Goal: Transaction & Acquisition: Purchase product/service

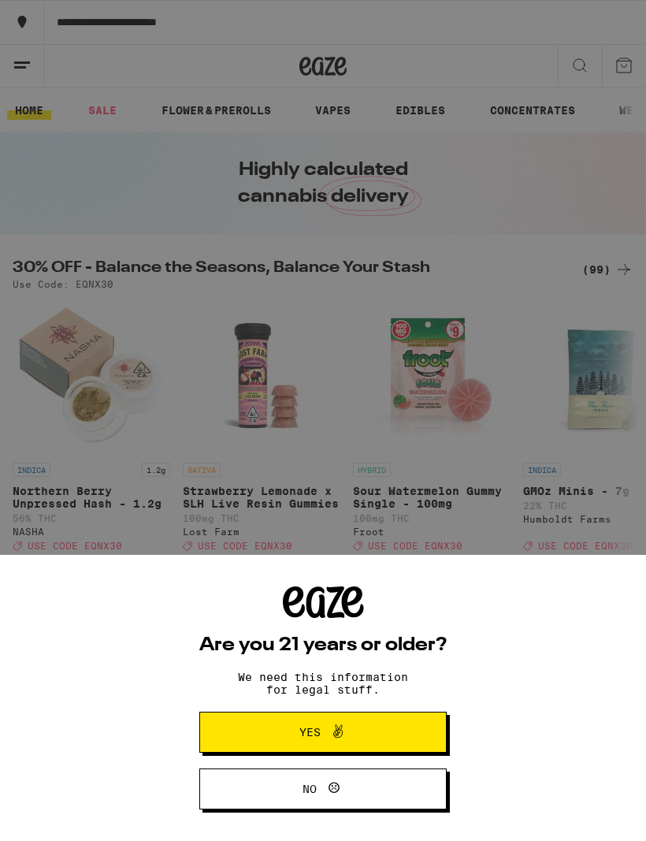
click at [394, 721] on button "Yes" at bounding box center [322, 732] width 247 height 41
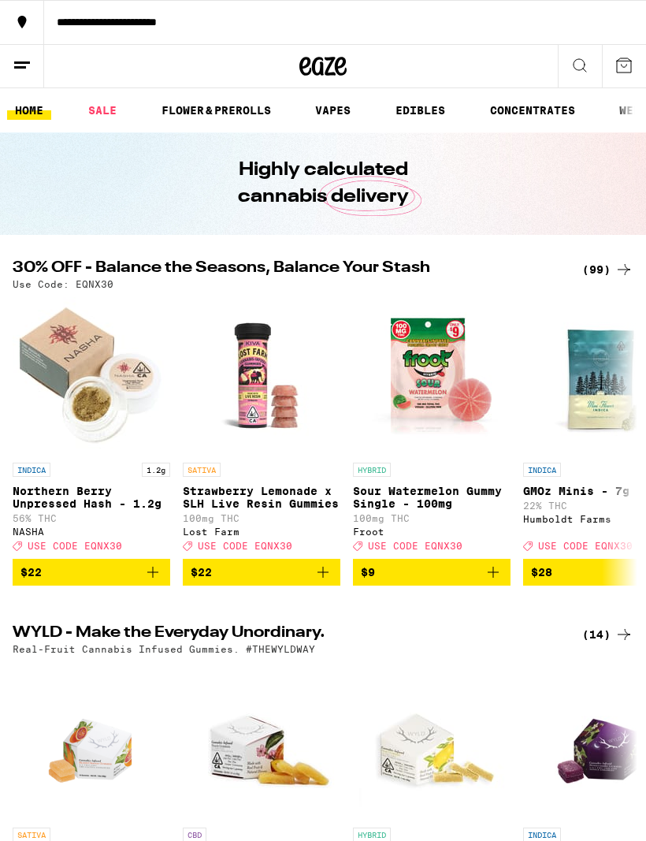
click at [23, 70] on icon at bounding box center [22, 65] width 19 height 19
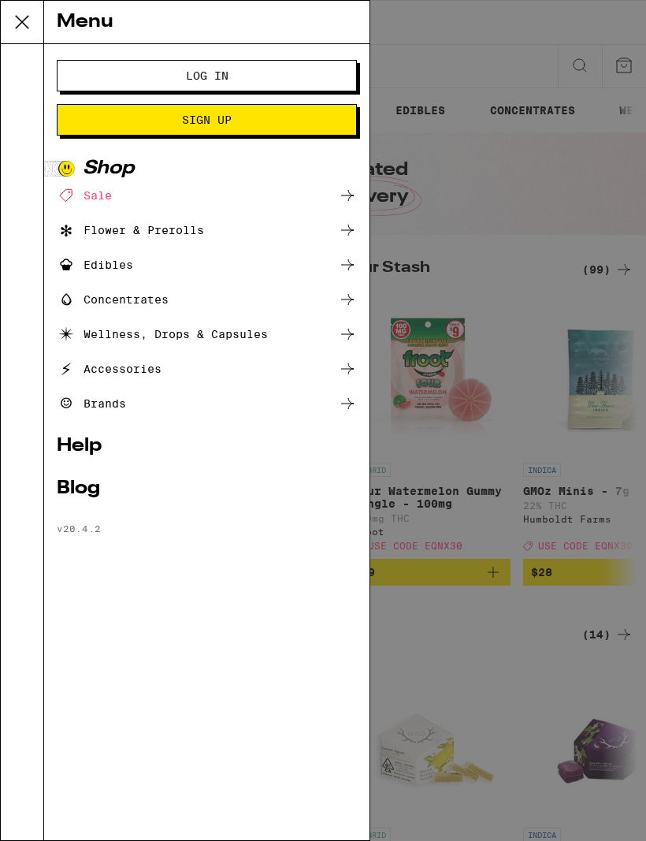
click at [340, 69] on button "Log In" at bounding box center [207, 76] width 300 height 32
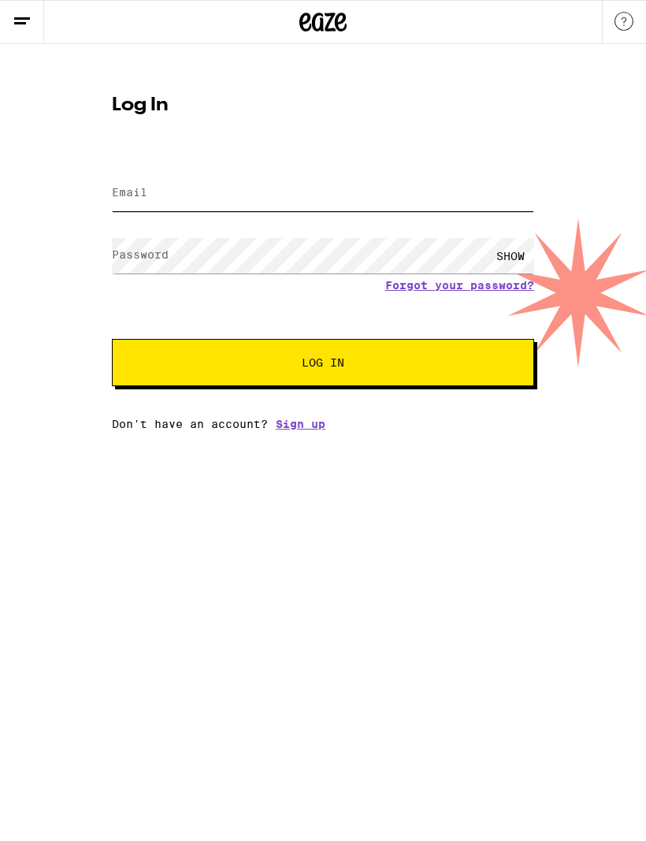
click at [353, 192] on input "Email" at bounding box center [323, 193] width 422 height 35
type input "[EMAIL_ADDRESS][DOMAIN_NAME]"
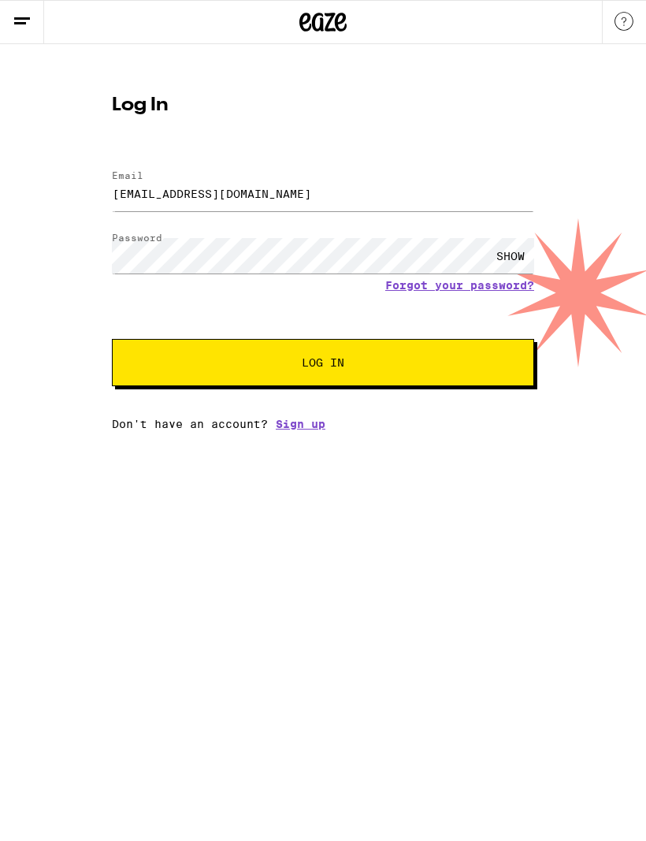
click at [323, 365] on button "Log In" at bounding box center [323, 362] width 422 height 47
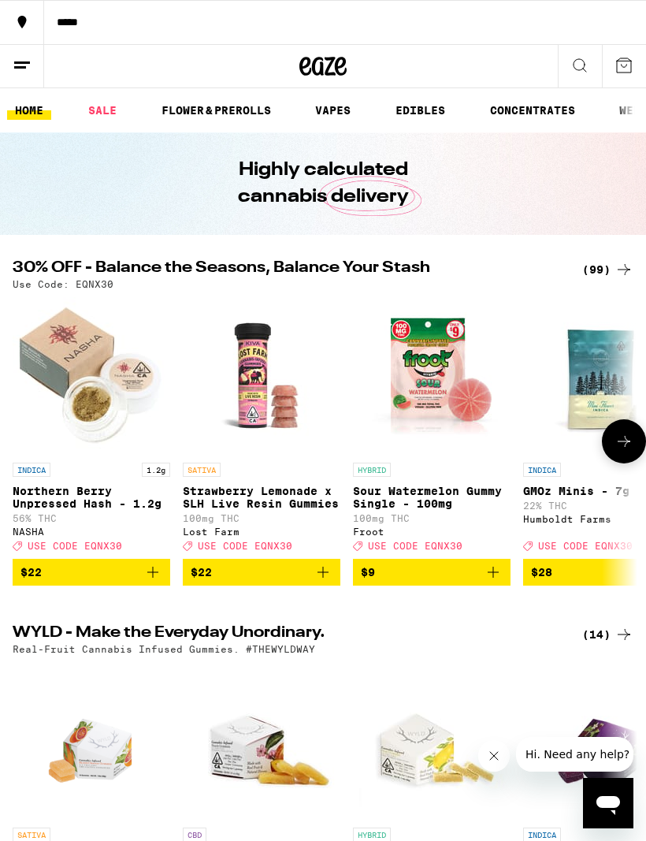
click at [59, 348] on img "Open page for Northern Berry Unpressed Hash - 1.2g from NASHA" at bounding box center [92, 376] width 158 height 158
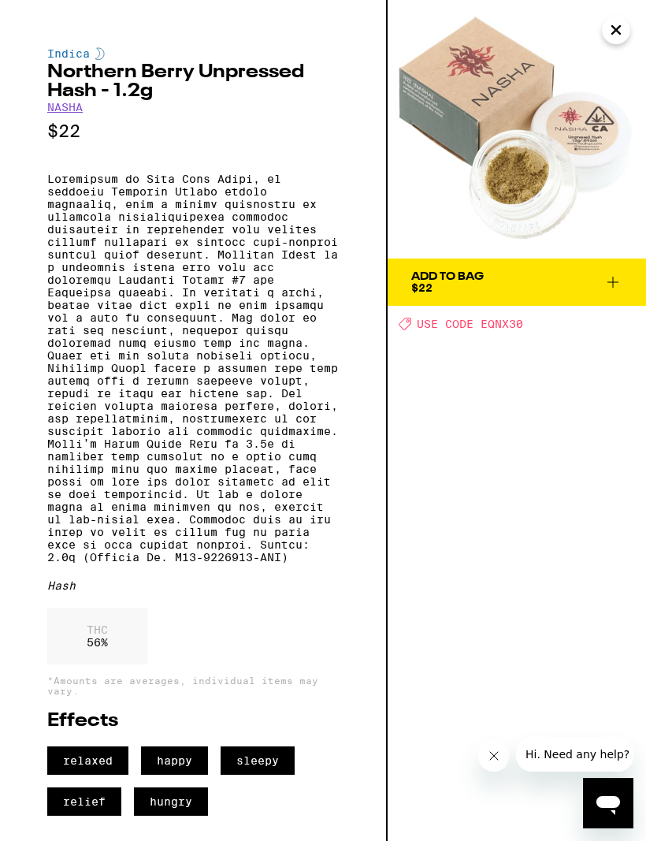
click at [613, 284] on icon at bounding box center [613, 282] width 11 height 11
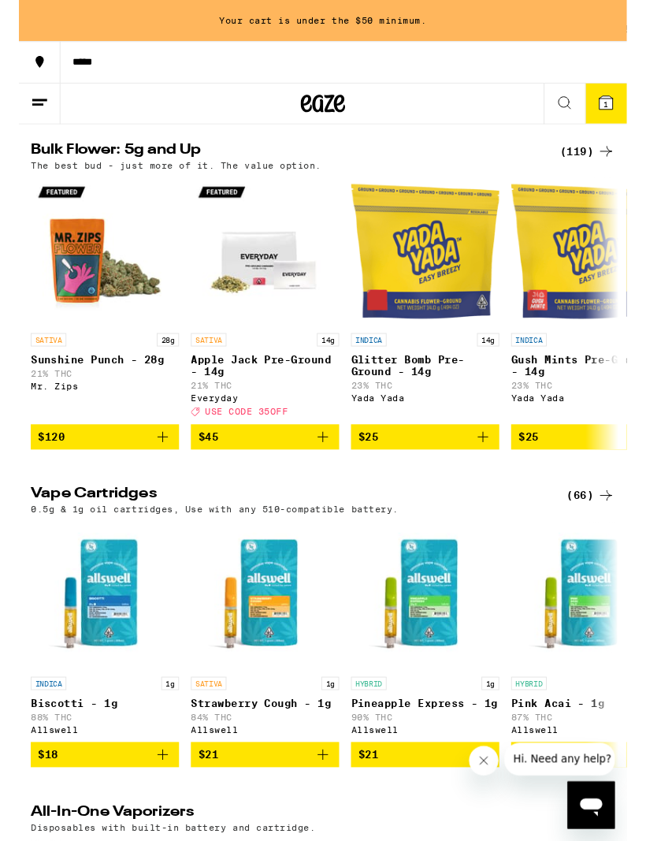
scroll to position [1915, 0]
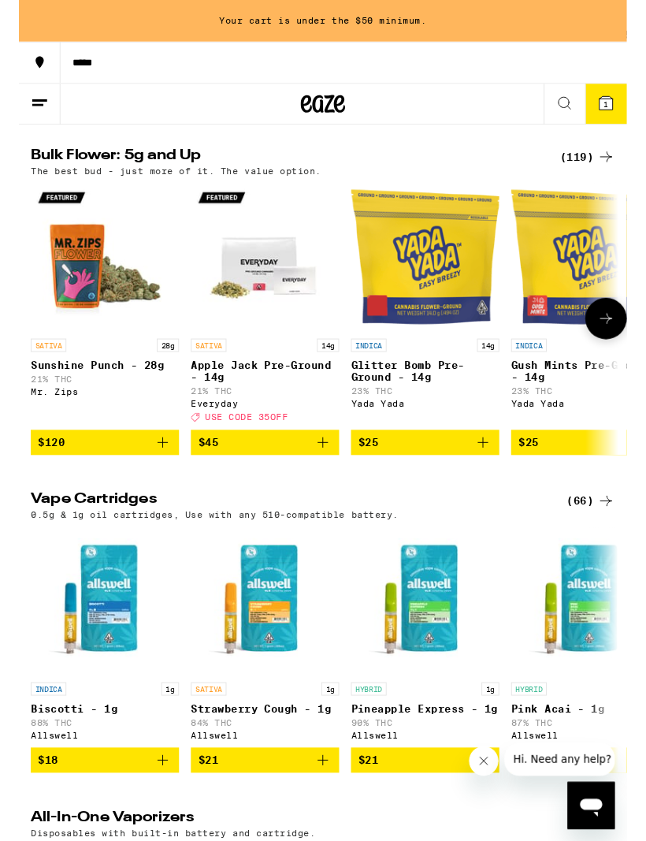
click at [283, 352] on img "Open page for Apple Jack Pre-Ground - 14g from Everyday" at bounding box center [262, 273] width 158 height 158
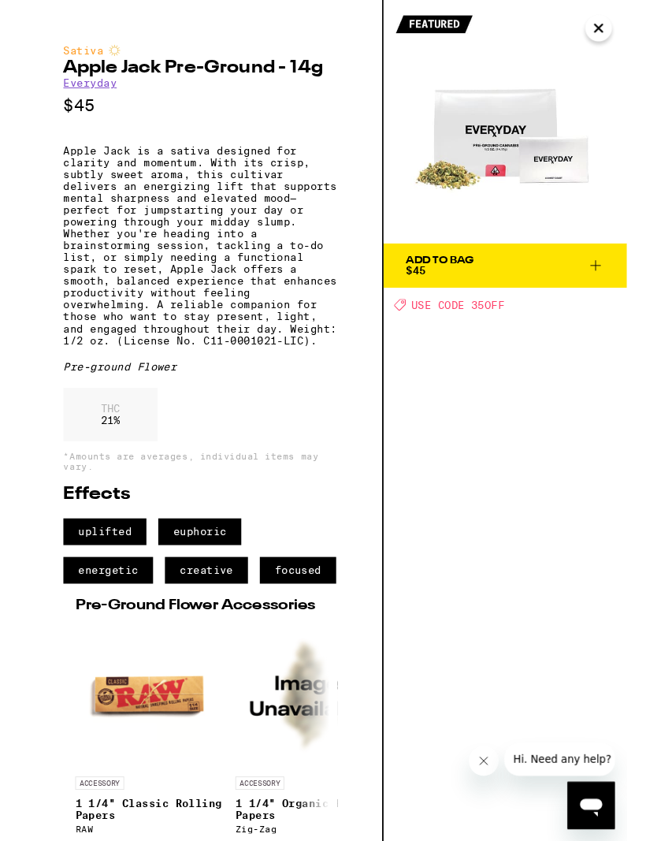
click at [615, 41] on icon "Close" at bounding box center [616, 30] width 19 height 24
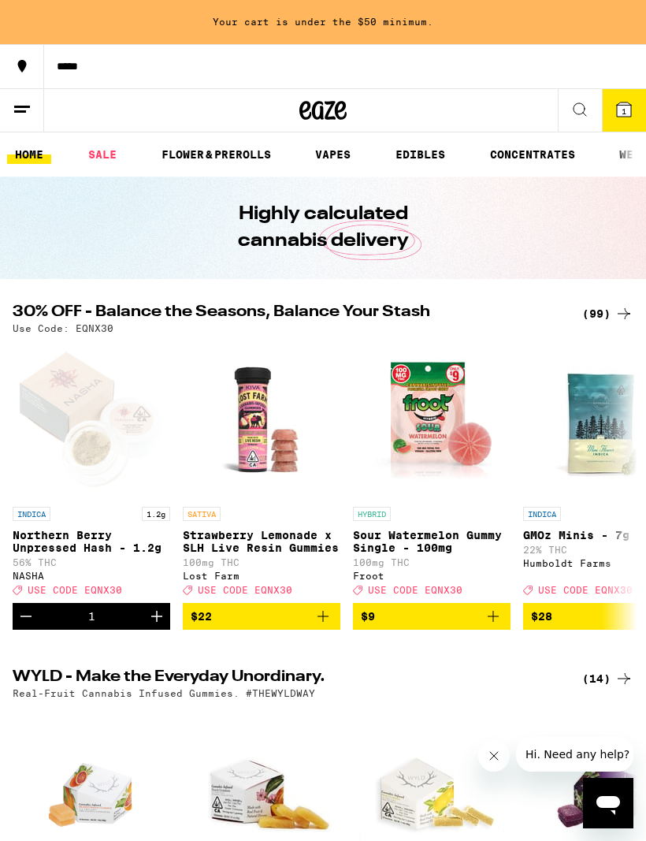
click at [110, 160] on link "SALE" at bounding box center [102, 154] width 44 height 19
click at [102, 154] on link "SALE" at bounding box center [102, 154] width 44 height 19
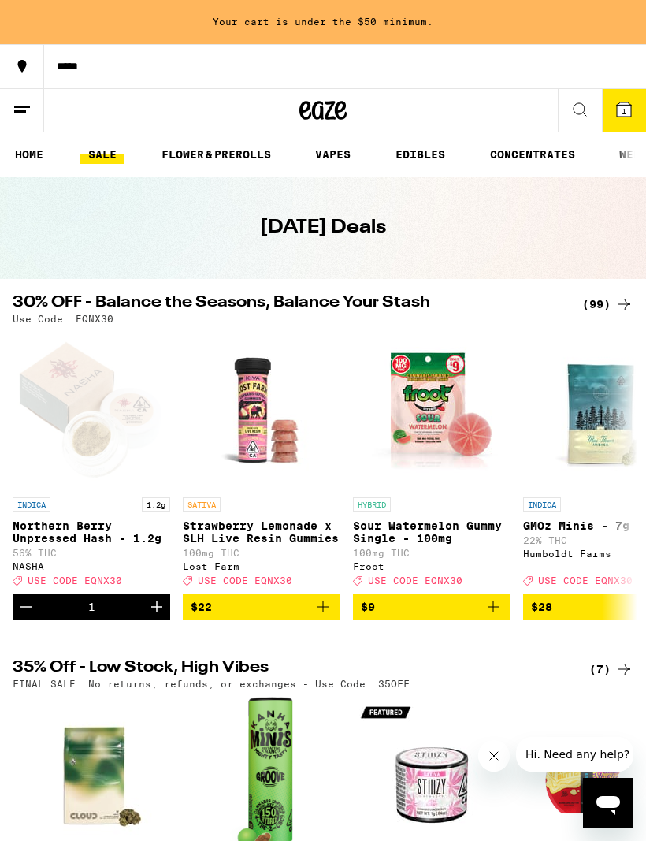
click at [640, 300] on div "30% OFF - Balance the Seasons, Balance Your Stash (99) Use Code: EQNX30" at bounding box center [323, 309] width 646 height 29
click at [623, 311] on icon at bounding box center [624, 304] width 19 height 19
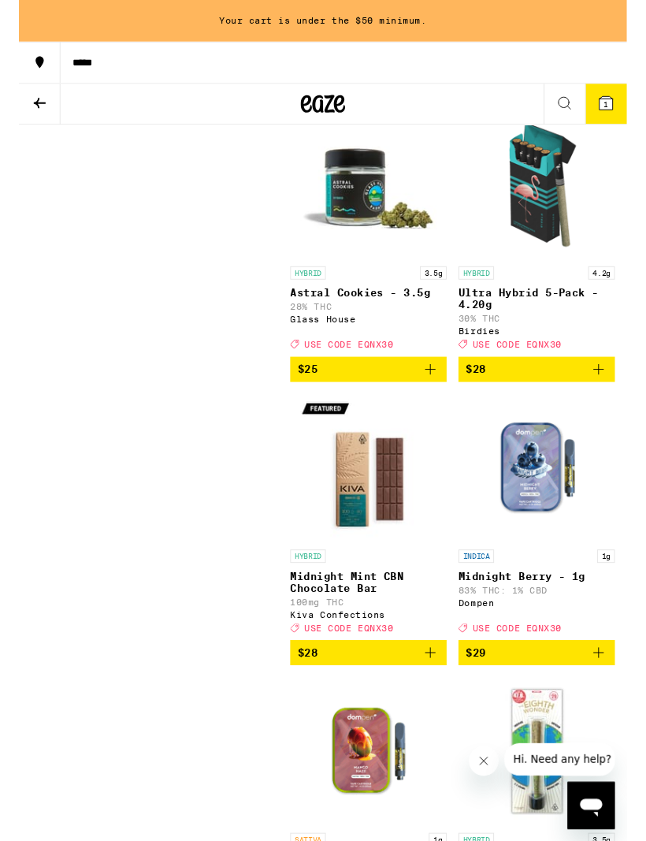
scroll to position [7697, 0]
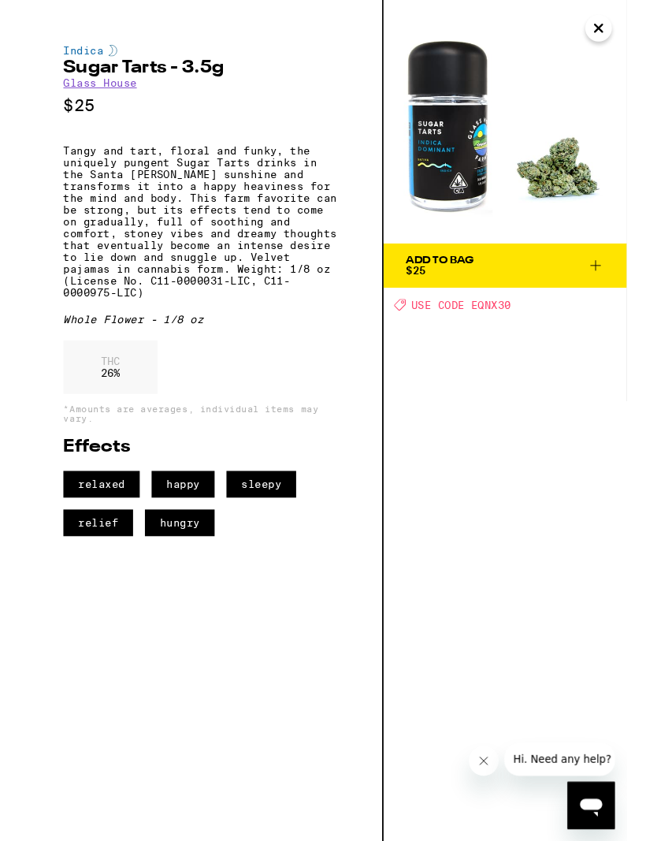
click at [612, 285] on icon at bounding box center [613, 282] width 19 height 19
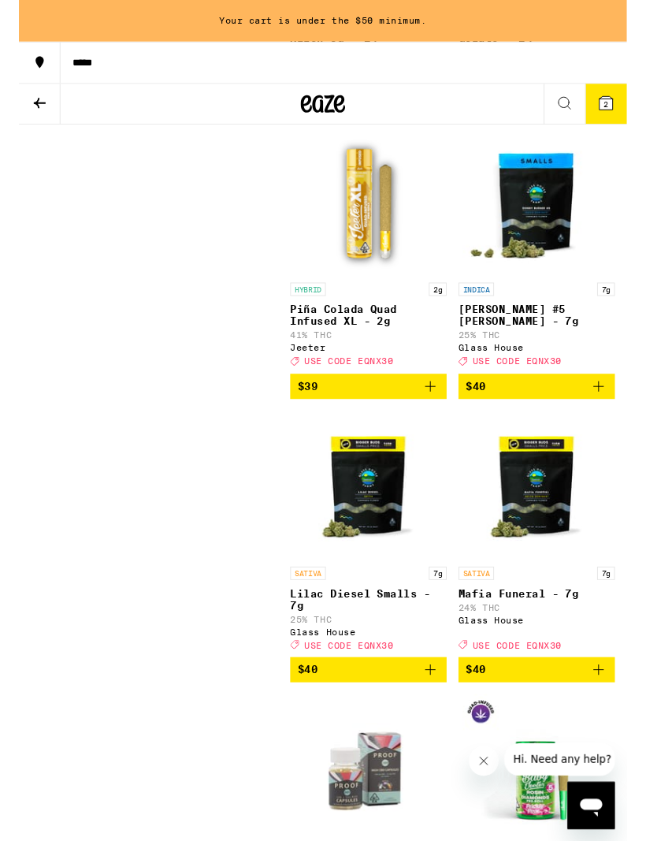
scroll to position [10888, 0]
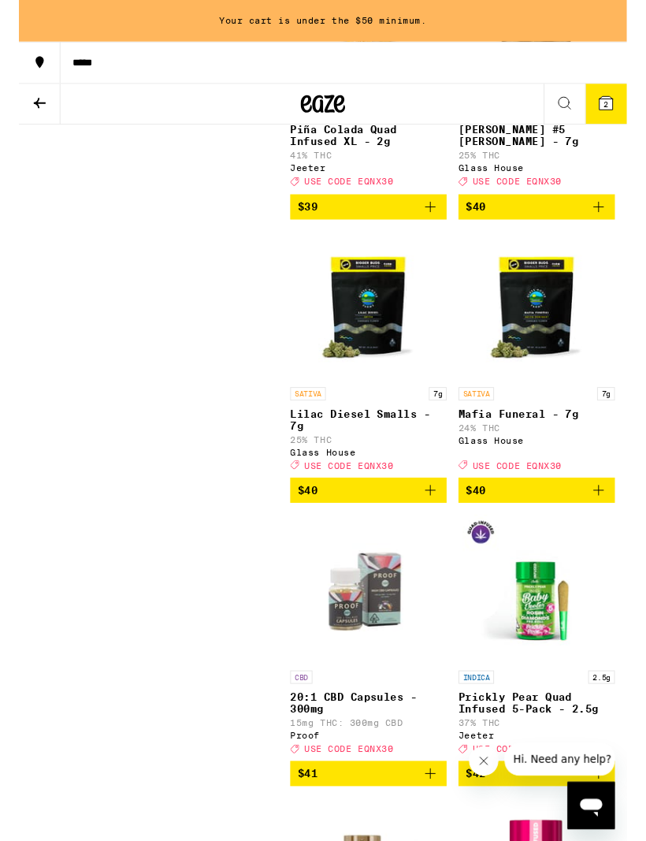
click at [564, 102] on img "Open page for Donny Burger #5 Smalls - 7g from Glass House" at bounding box center [551, 23] width 158 height 158
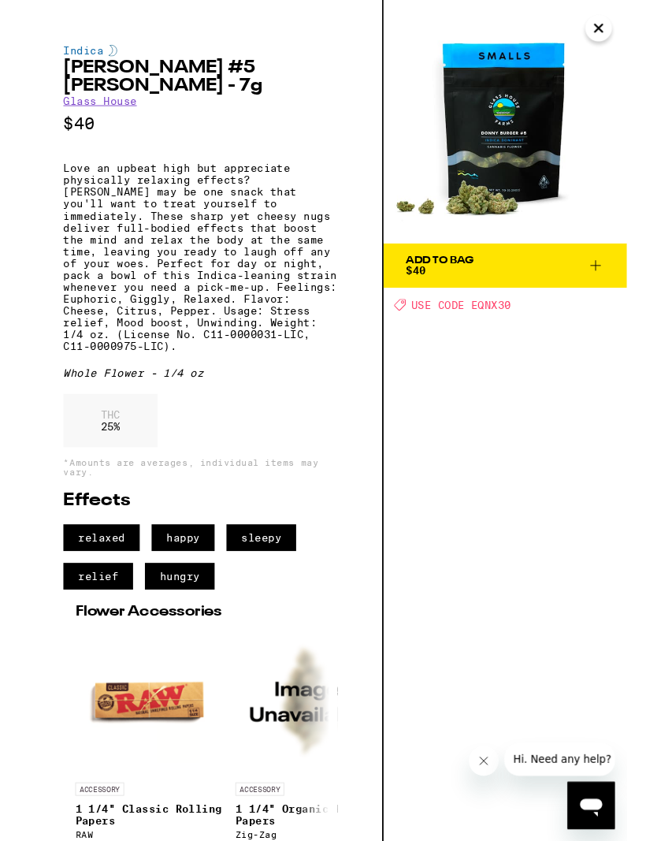
click at [611, 280] on icon at bounding box center [613, 282] width 19 height 19
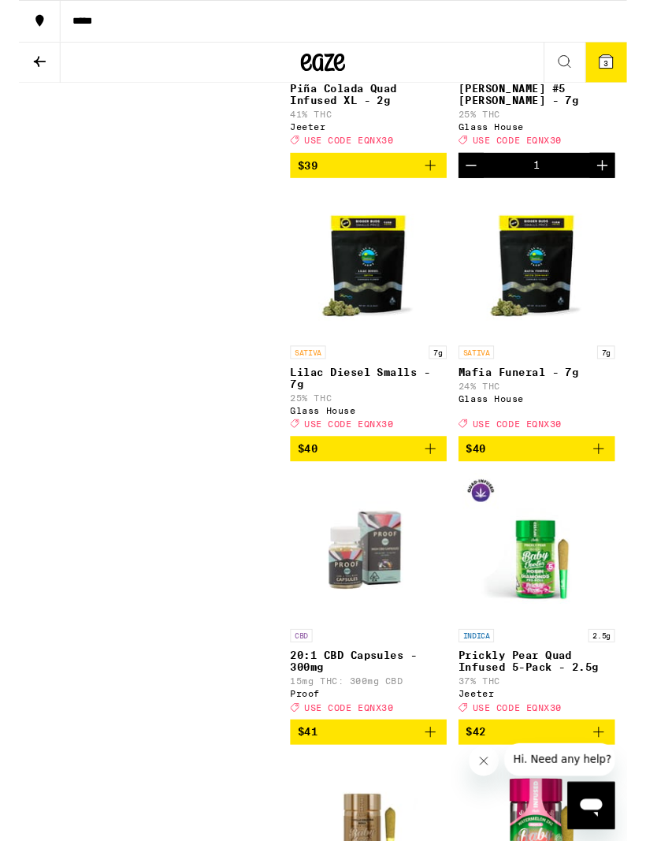
click at [627, 60] on icon at bounding box center [624, 65] width 14 height 14
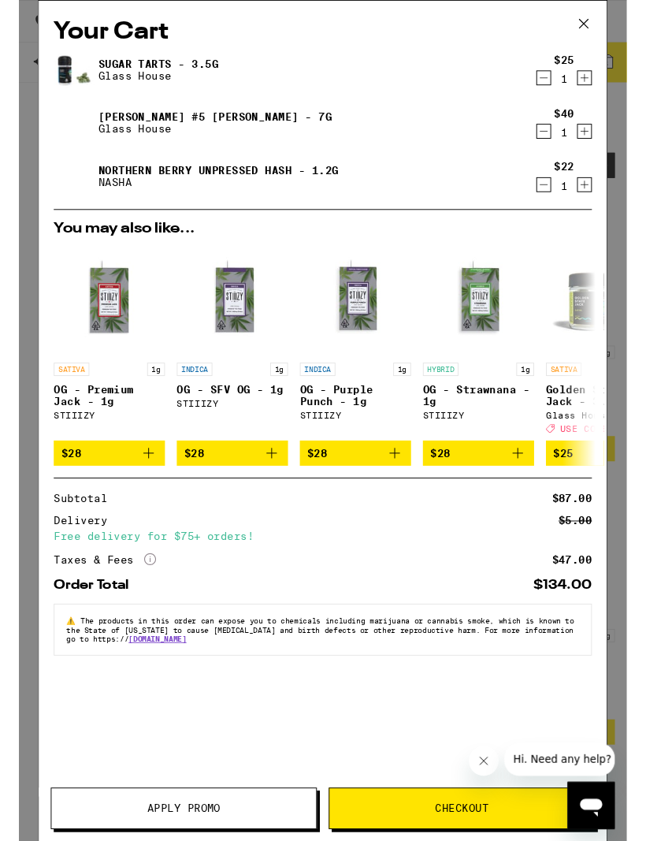
click at [555, 84] on icon "Decrement" at bounding box center [558, 82] width 14 height 19
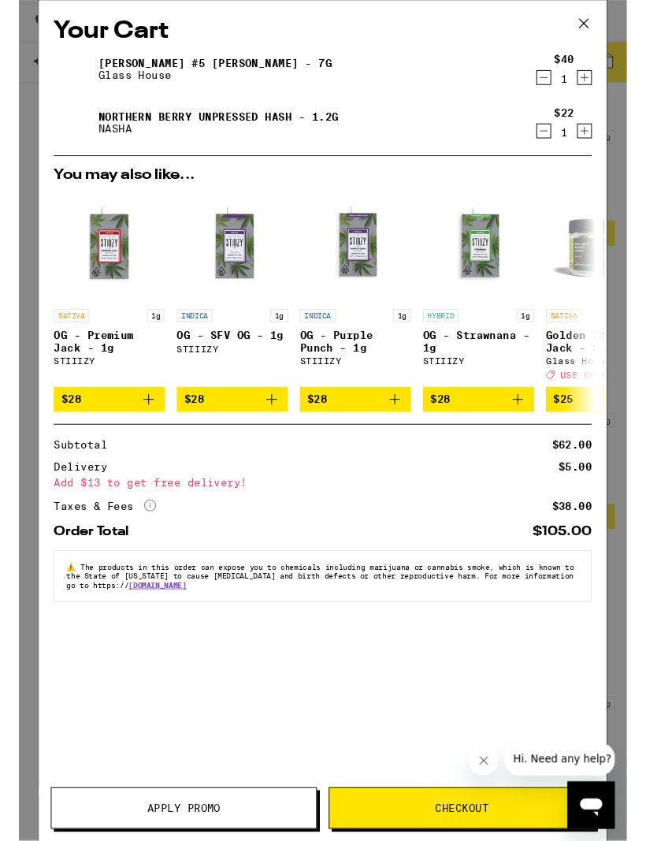
scroll to position [11418, 0]
click at [604, 32] on icon at bounding box center [601, 25] width 24 height 24
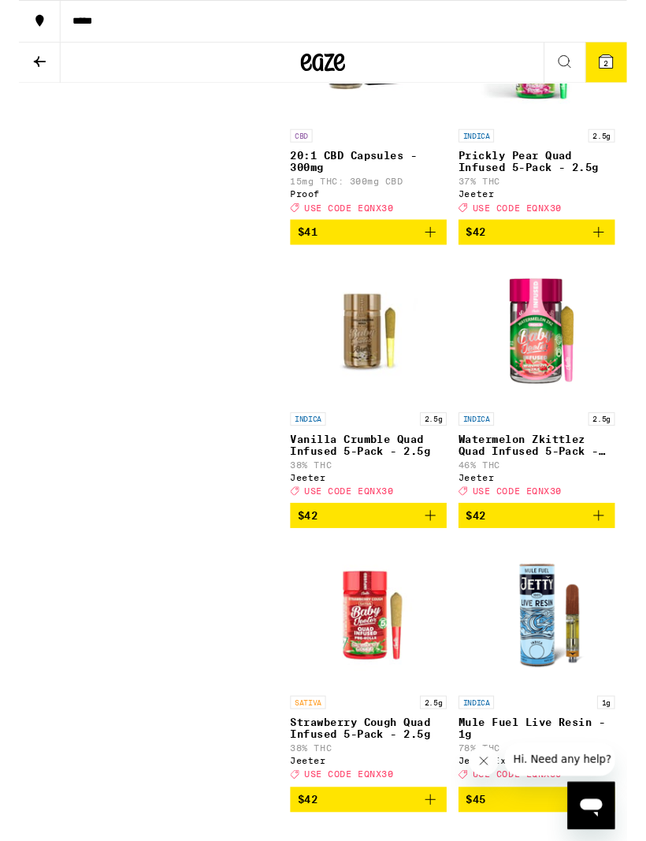
click at [621, 71] on icon at bounding box center [624, 65] width 14 height 14
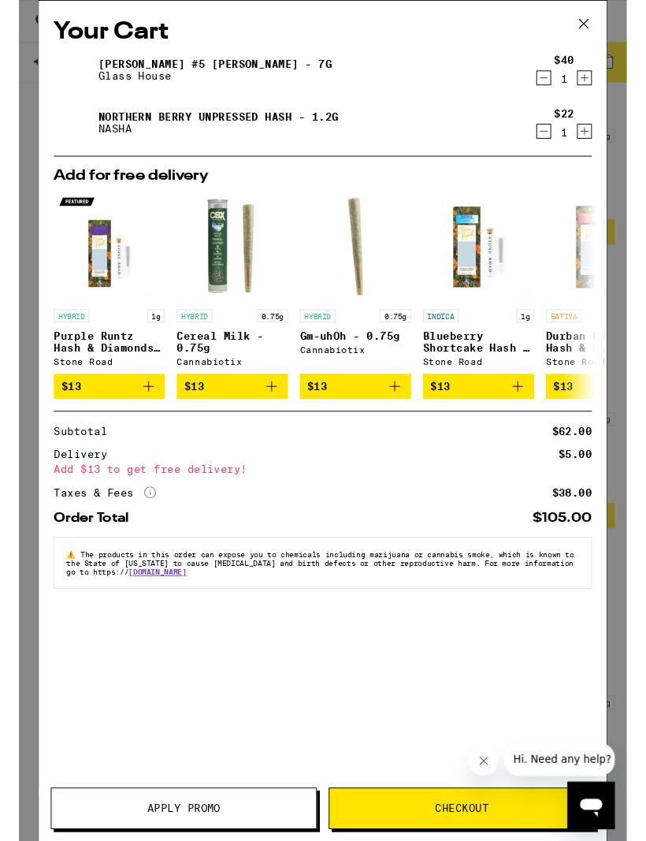
click at [613, 20] on button at bounding box center [600, 26] width 49 height 50
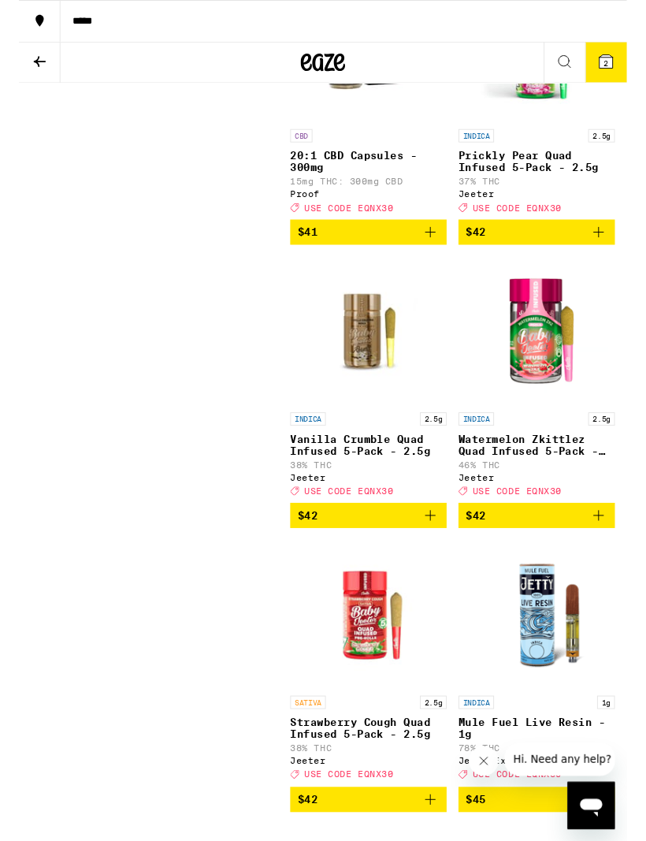
click at [384, 225] on span "USE CODE EQNX30" at bounding box center [350, 220] width 95 height 10
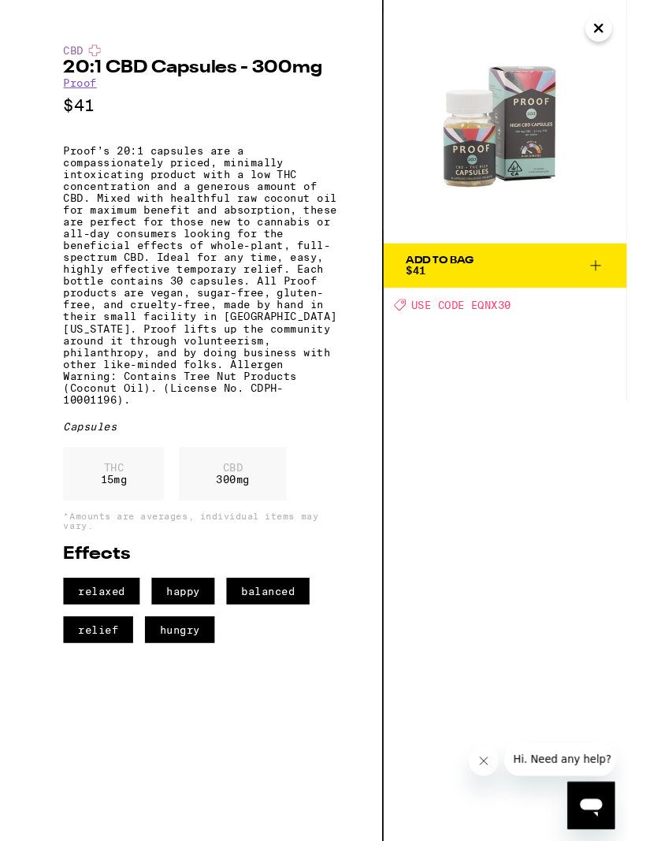
click at [467, 339] on div "Add To Bag $41 Deal Created with Sketch. USE CODE EQNX30" at bounding box center [517, 447] width 259 height 894
click at [538, 378] on div "Add To Bag $41 Deal Created with Sketch. USE CODE EQNX30" at bounding box center [517, 447] width 259 height 894
copy span "EQNX30"
click at [612, 33] on icon "Close" at bounding box center [616, 30] width 19 height 24
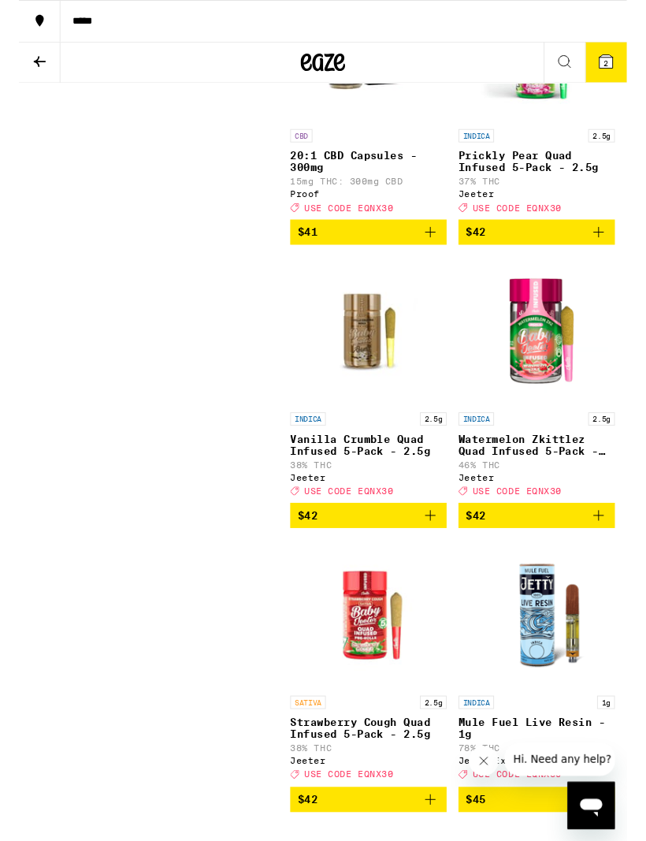
click at [630, 75] on button "2" at bounding box center [624, 66] width 44 height 43
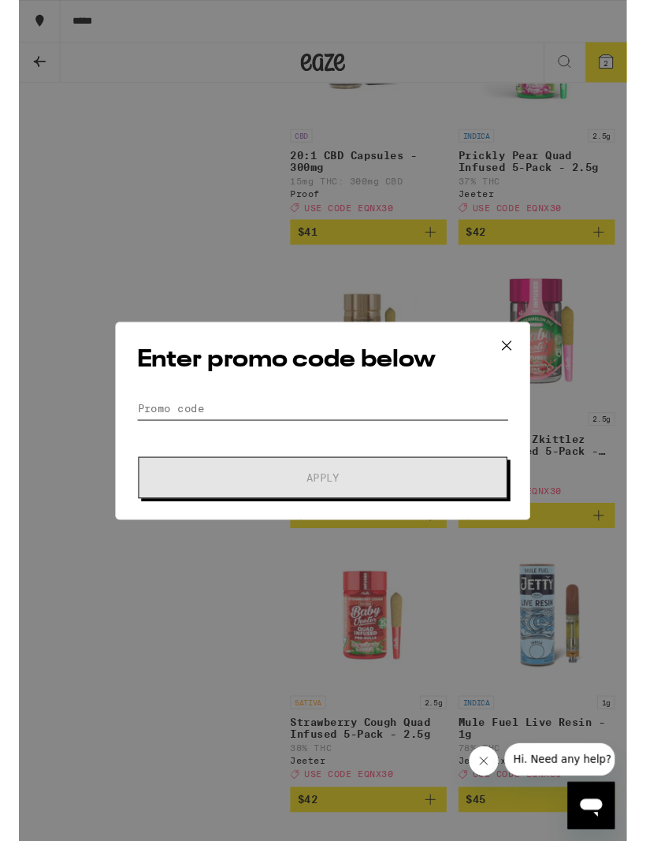
click at [358, 422] on input "Promo Code" at bounding box center [323, 434] width 396 height 24
click at [346, 429] on input "Promo Code" at bounding box center [323, 434] width 396 height 24
paste input "EQNX30"
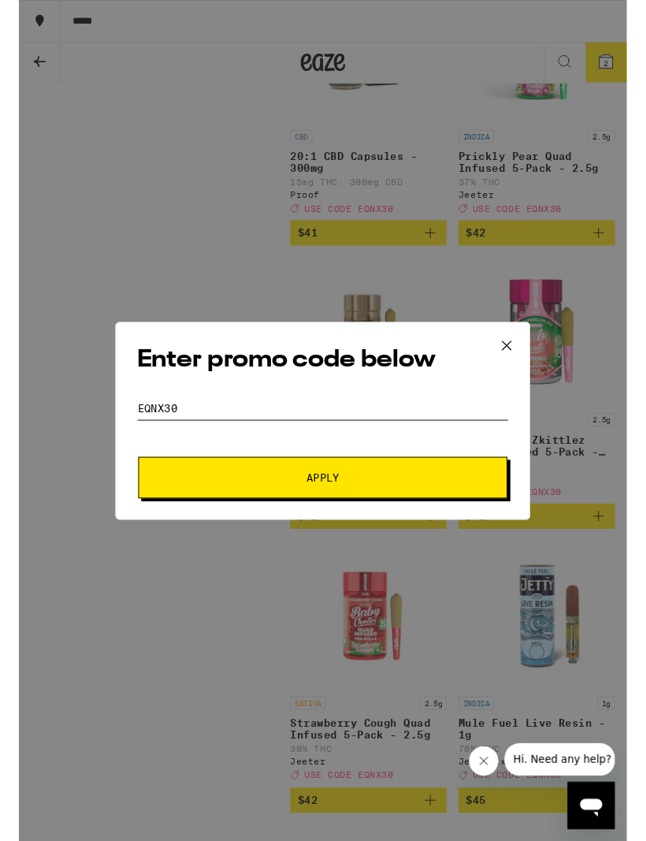
type input "EQNX30"
click at [402, 504] on span "Apply" at bounding box center [323, 507] width 284 height 11
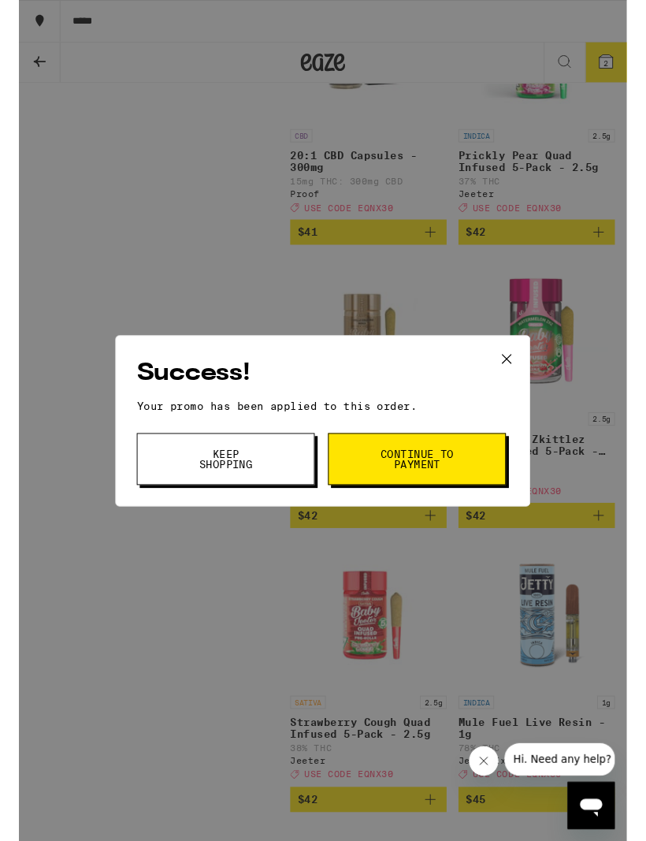
click at [479, 482] on button "Continue to payment" at bounding box center [423, 487] width 189 height 55
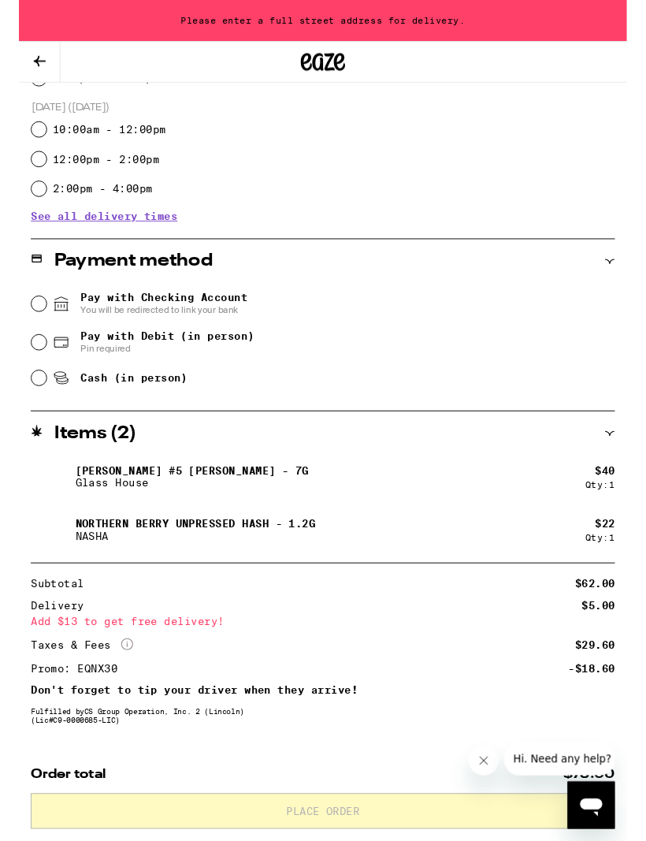
scroll to position [560, 0]
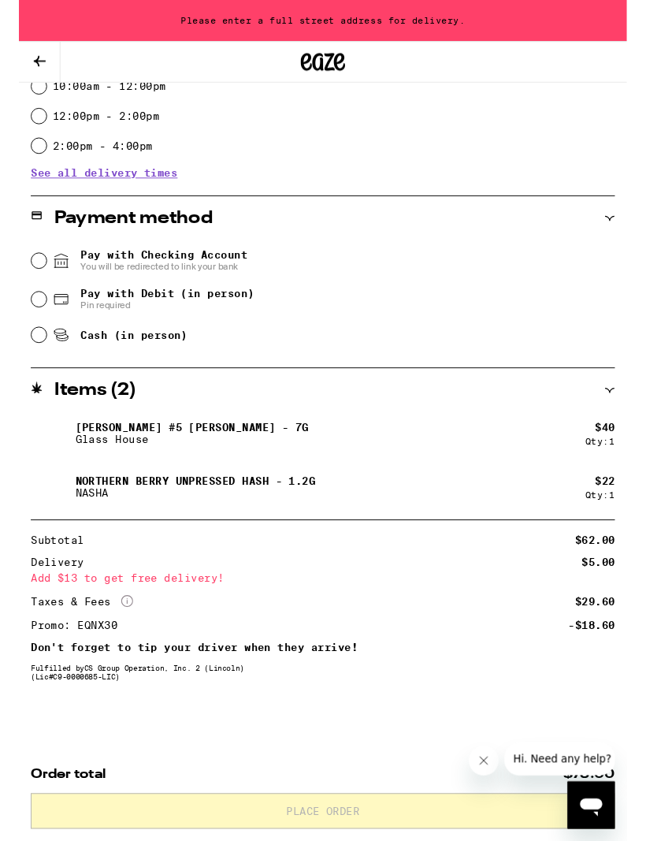
click at [486, 757] on icon "Close message from company" at bounding box center [484, 761] width 13 height 13
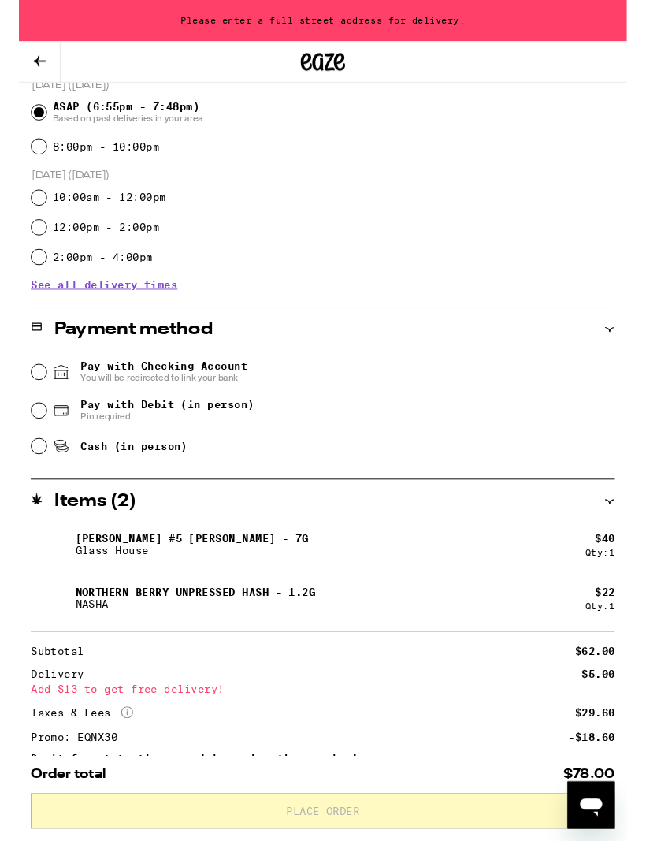
scroll to position [434, 0]
click at [27, 477] on input "Cash (in person)" at bounding box center [21, 474] width 16 height 16
radio input "true"
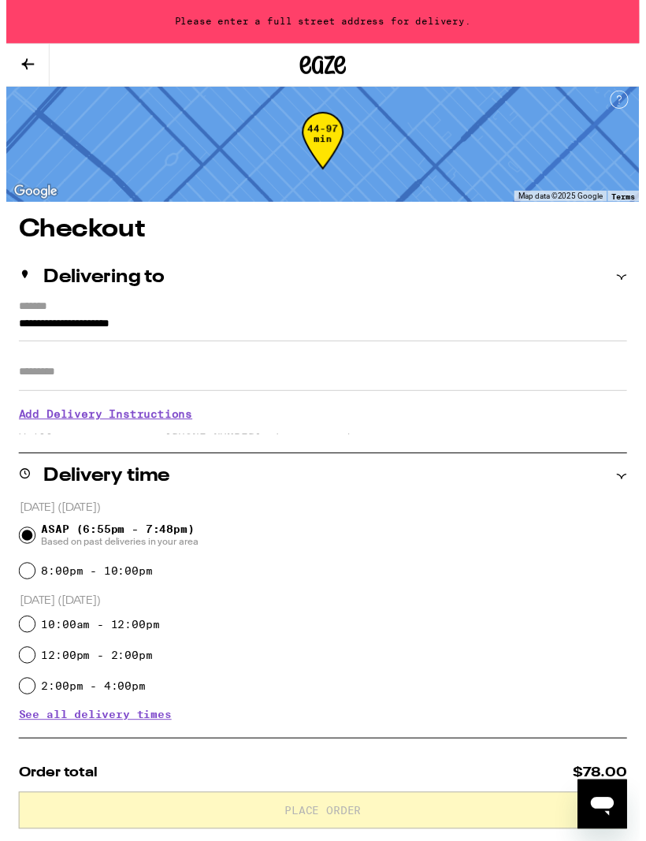
scroll to position [0, 0]
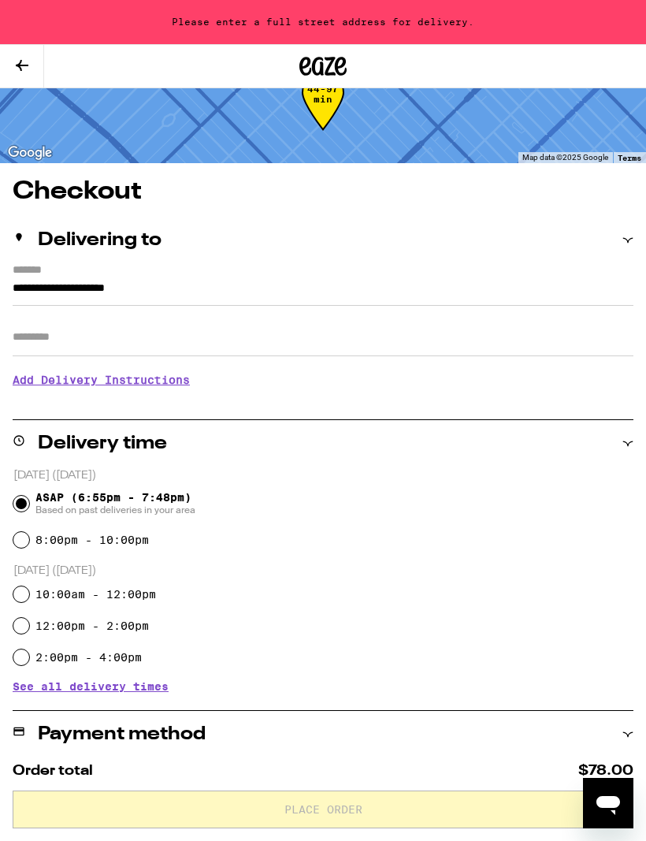
click at [96, 337] on input "Apt/Suite" at bounding box center [323, 337] width 621 height 38
click at [629, 258] on div "Delivering to" at bounding box center [323, 241] width 621 height 47
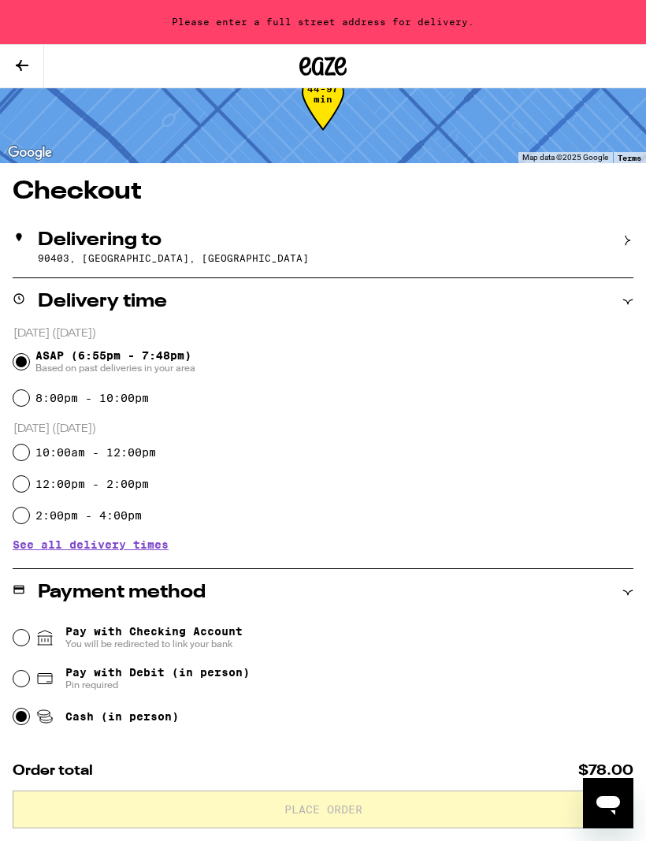
click at [619, 251] on div "Delivering to 90403, [GEOGRAPHIC_DATA], [GEOGRAPHIC_DATA]" at bounding box center [323, 247] width 621 height 61
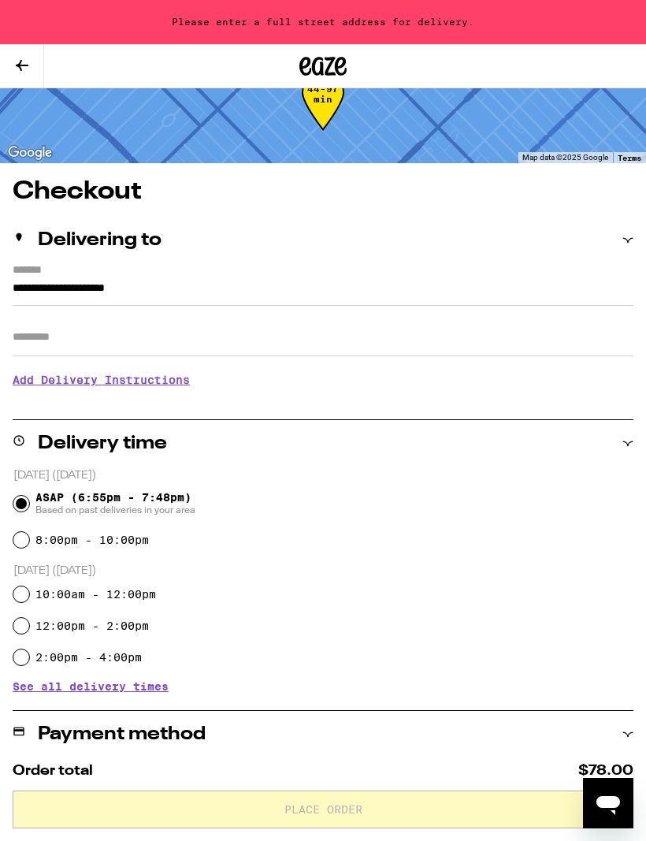
click at [17, 287] on input "**********" at bounding box center [323, 292] width 621 height 27
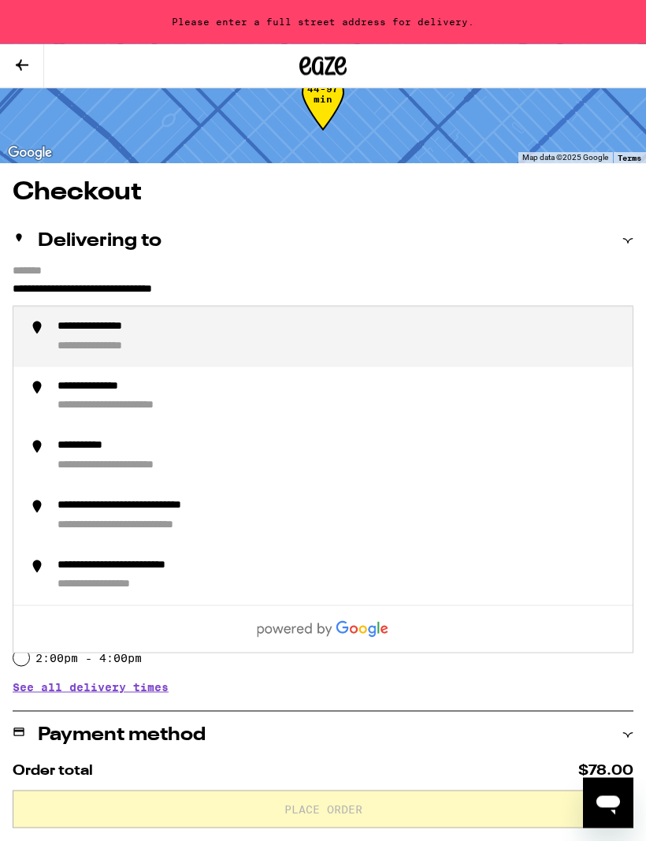
click at [318, 341] on div "**********" at bounding box center [339, 337] width 563 height 35
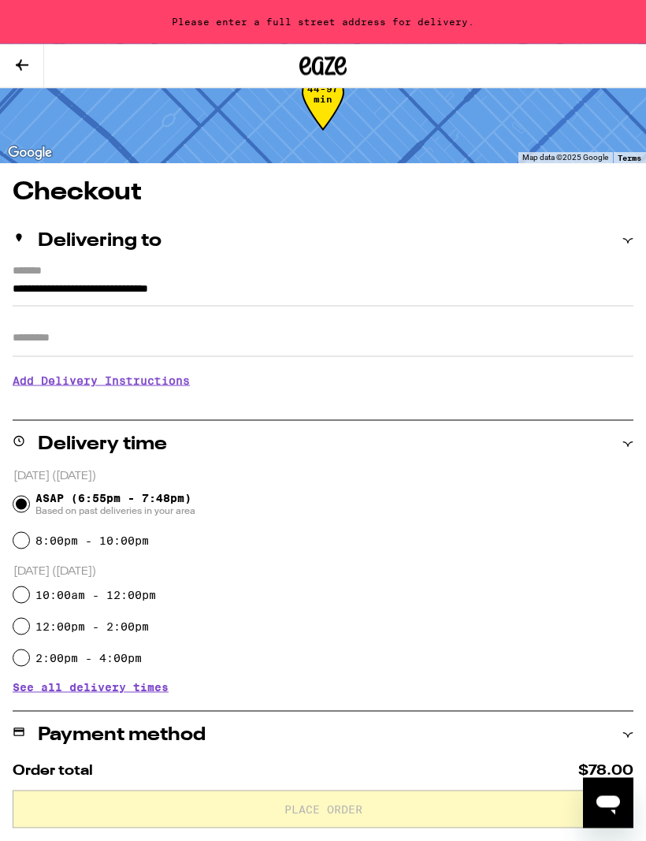
type input "**********"
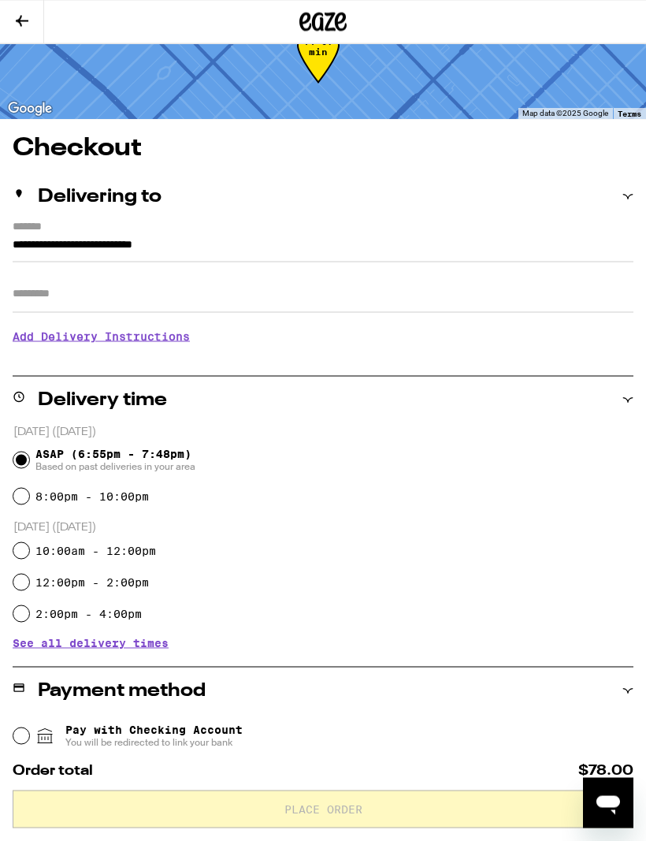
scroll to position [50, 0]
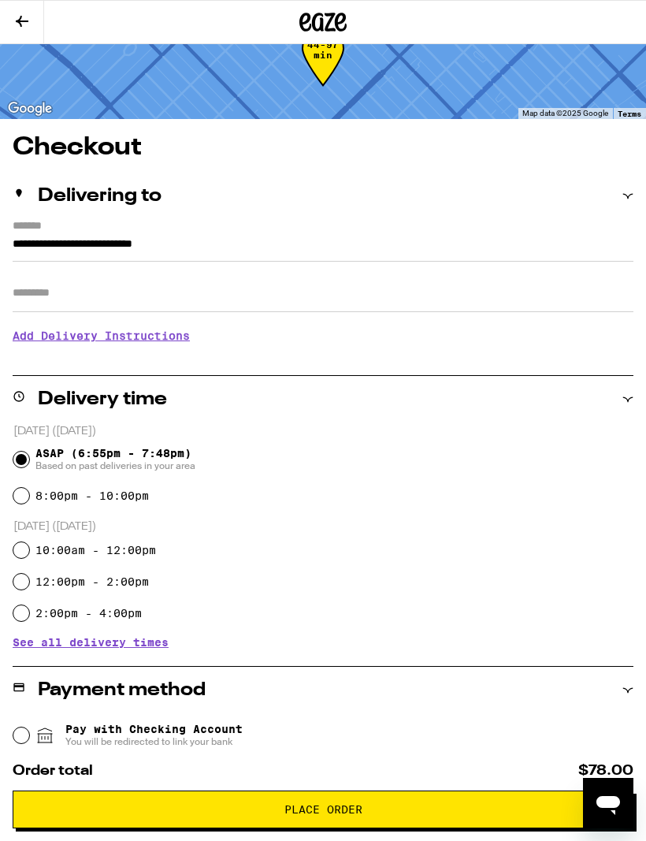
click at [106, 302] on input "Apt/Suite" at bounding box center [323, 293] width 621 height 38
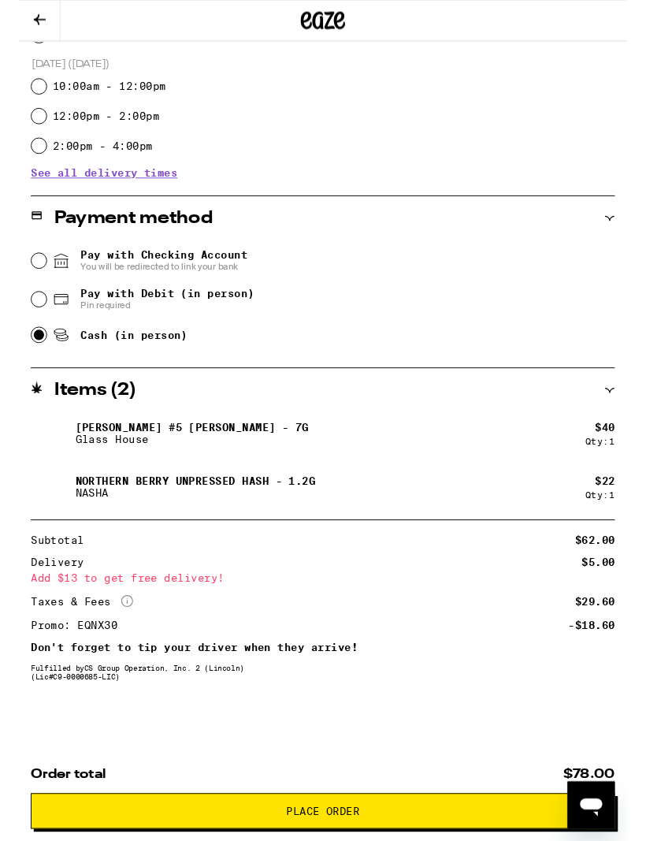
scroll to position [531, 0]
type input "*"
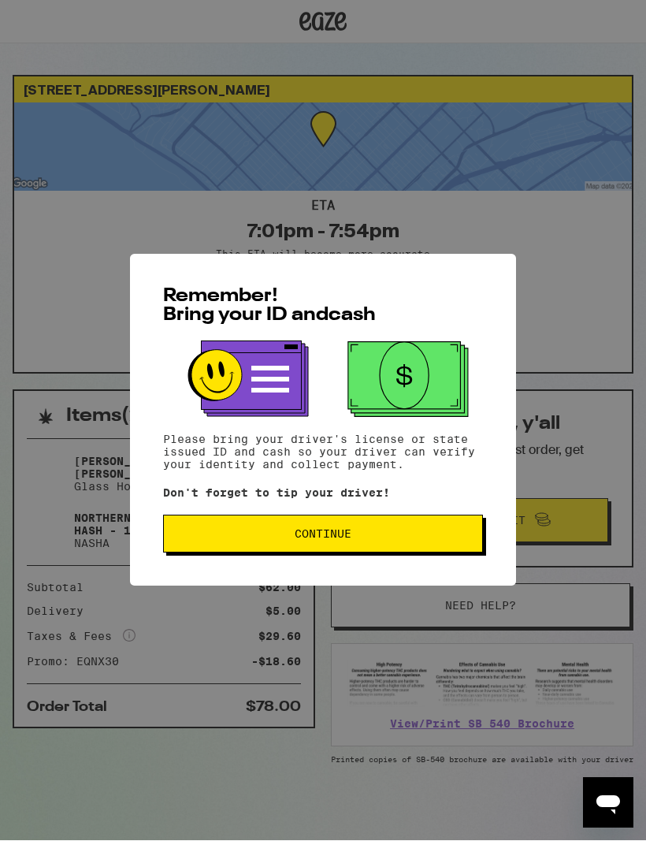
scroll to position [1, 0]
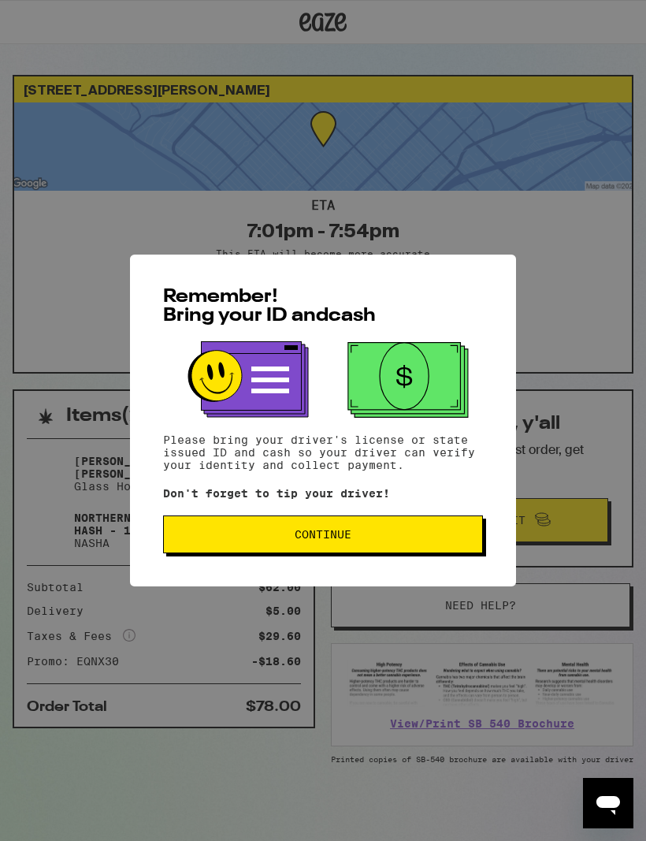
click at [420, 553] on button "Continue" at bounding box center [323, 534] width 320 height 38
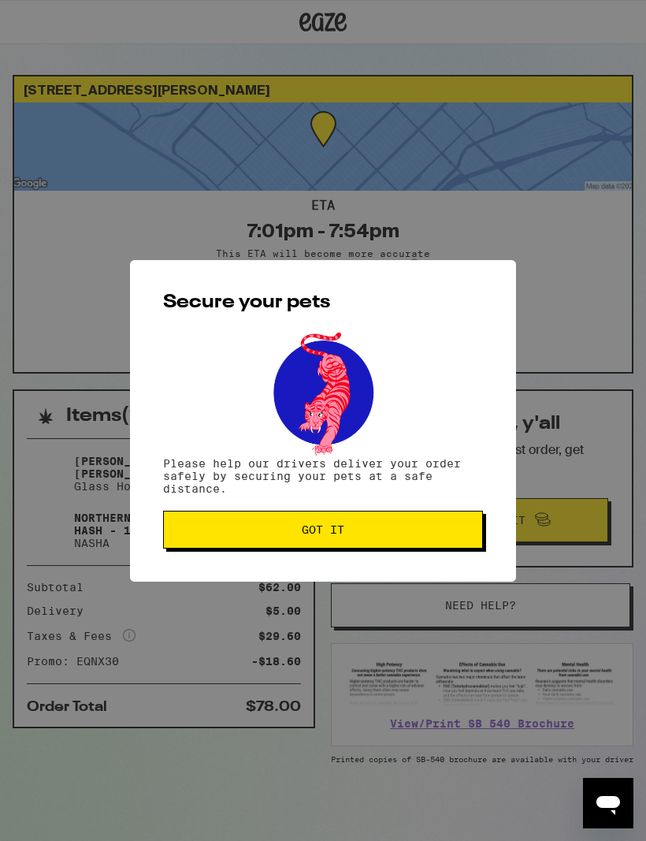
click at [445, 544] on button "Got it" at bounding box center [323, 530] width 320 height 38
